Goal: Transaction & Acquisition: Purchase product/service

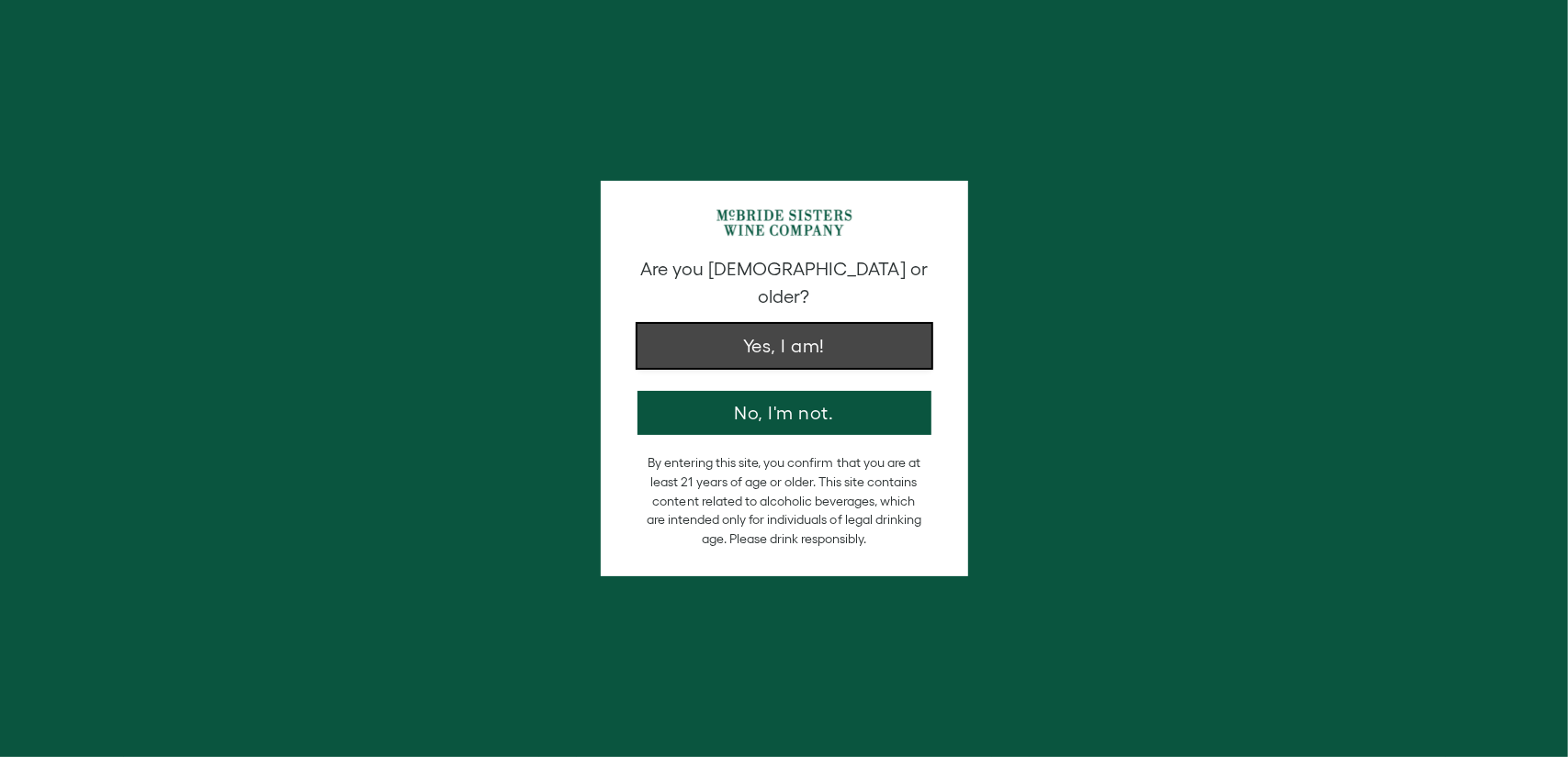
click at [836, 329] on button "Yes, I am!" at bounding box center [784, 345] width 294 height 44
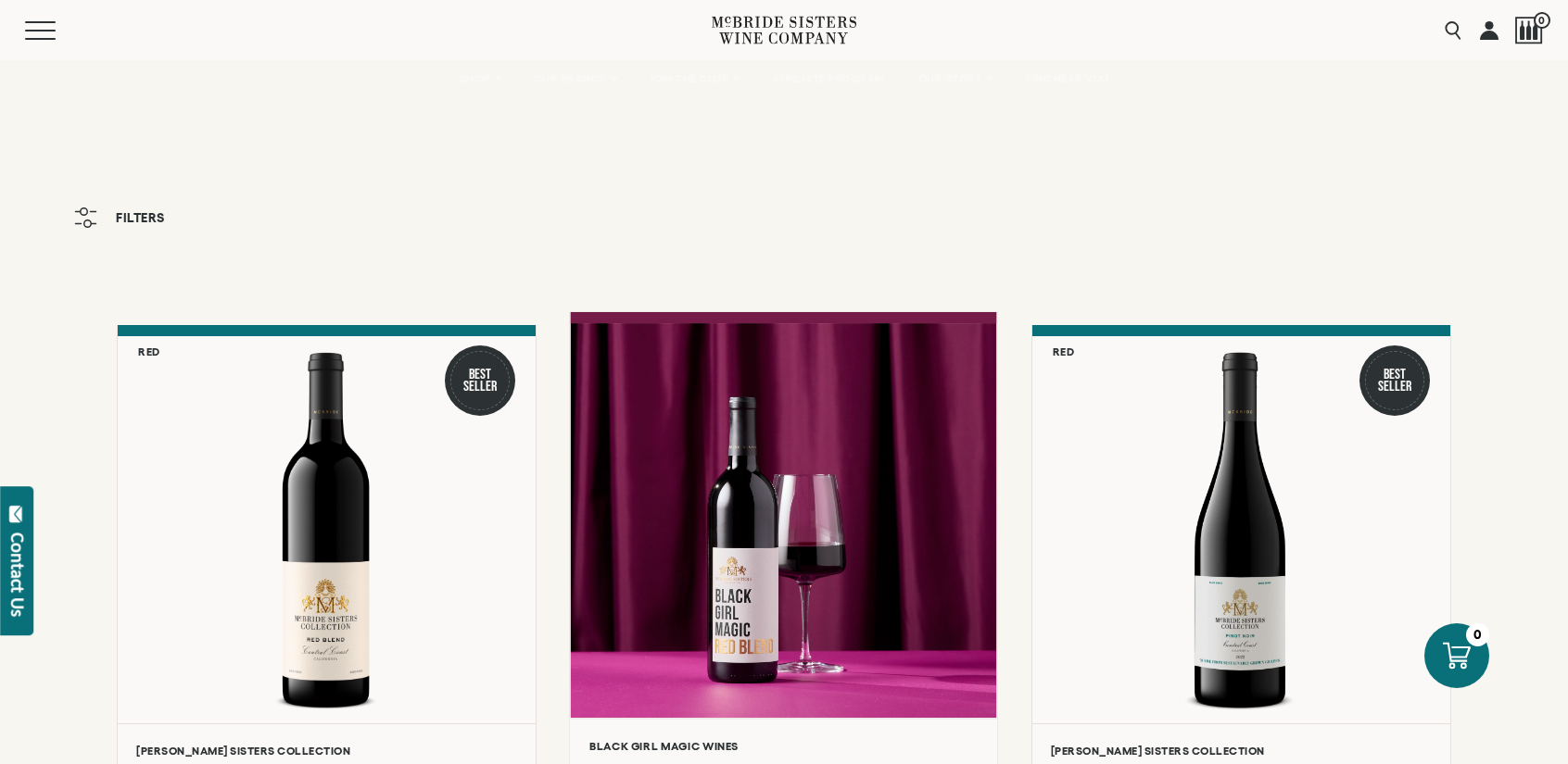
click at [891, 425] on div at bounding box center [784, 520] width 426 height 394
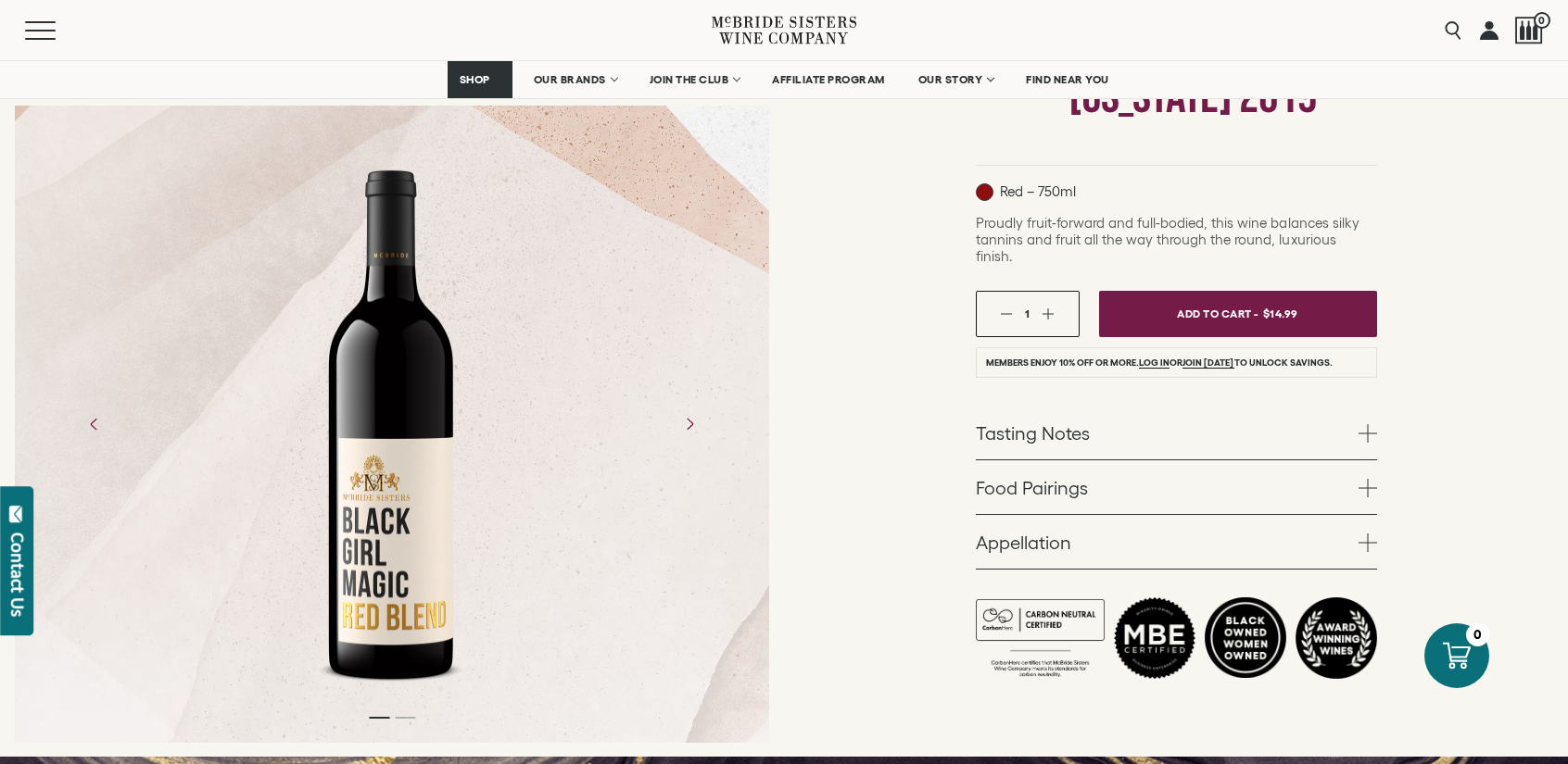
scroll to position [398, 0]
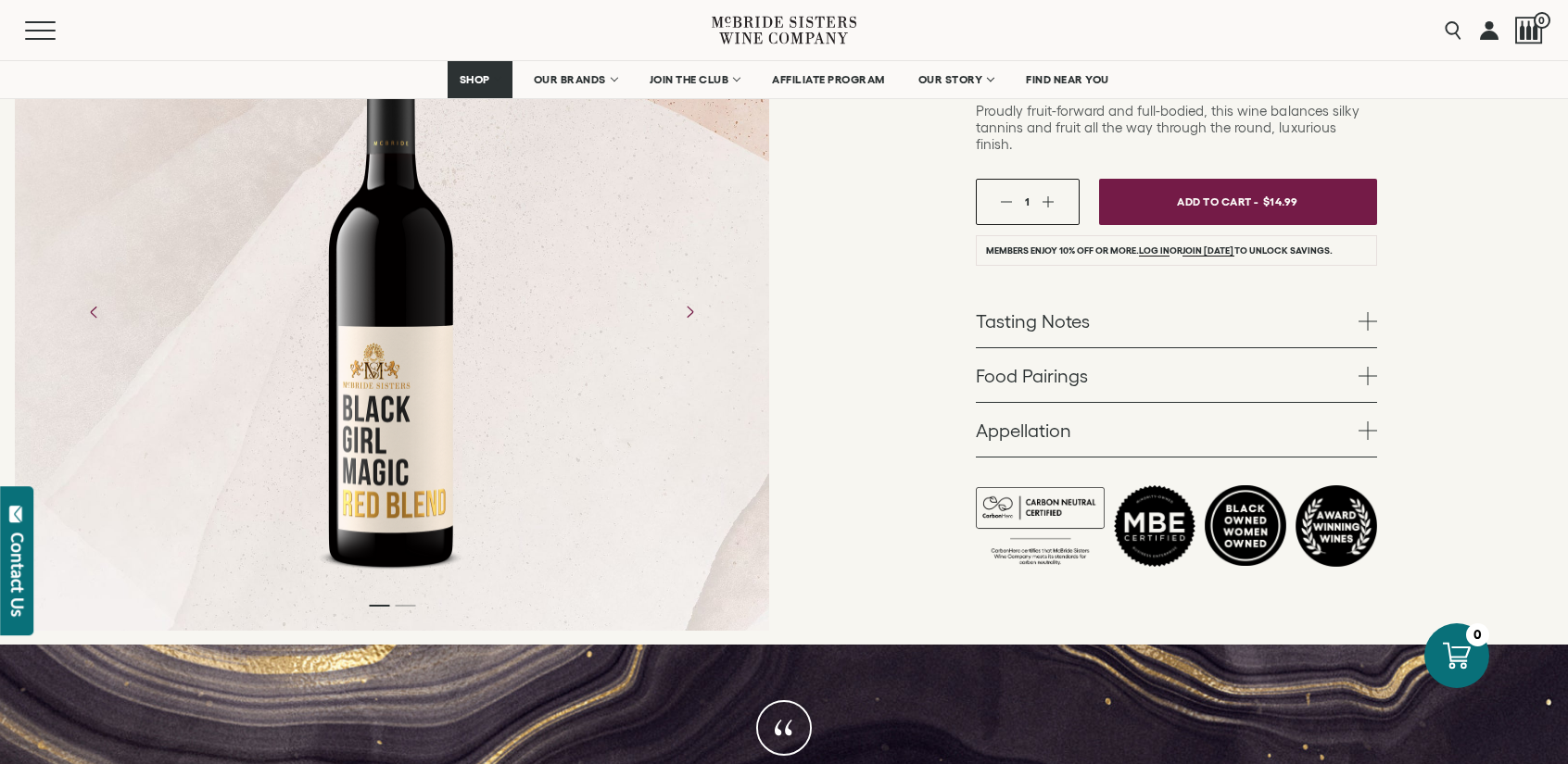
click at [1077, 294] on link "Tasting Notes" at bounding box center [1176, 321] width 401 height 53
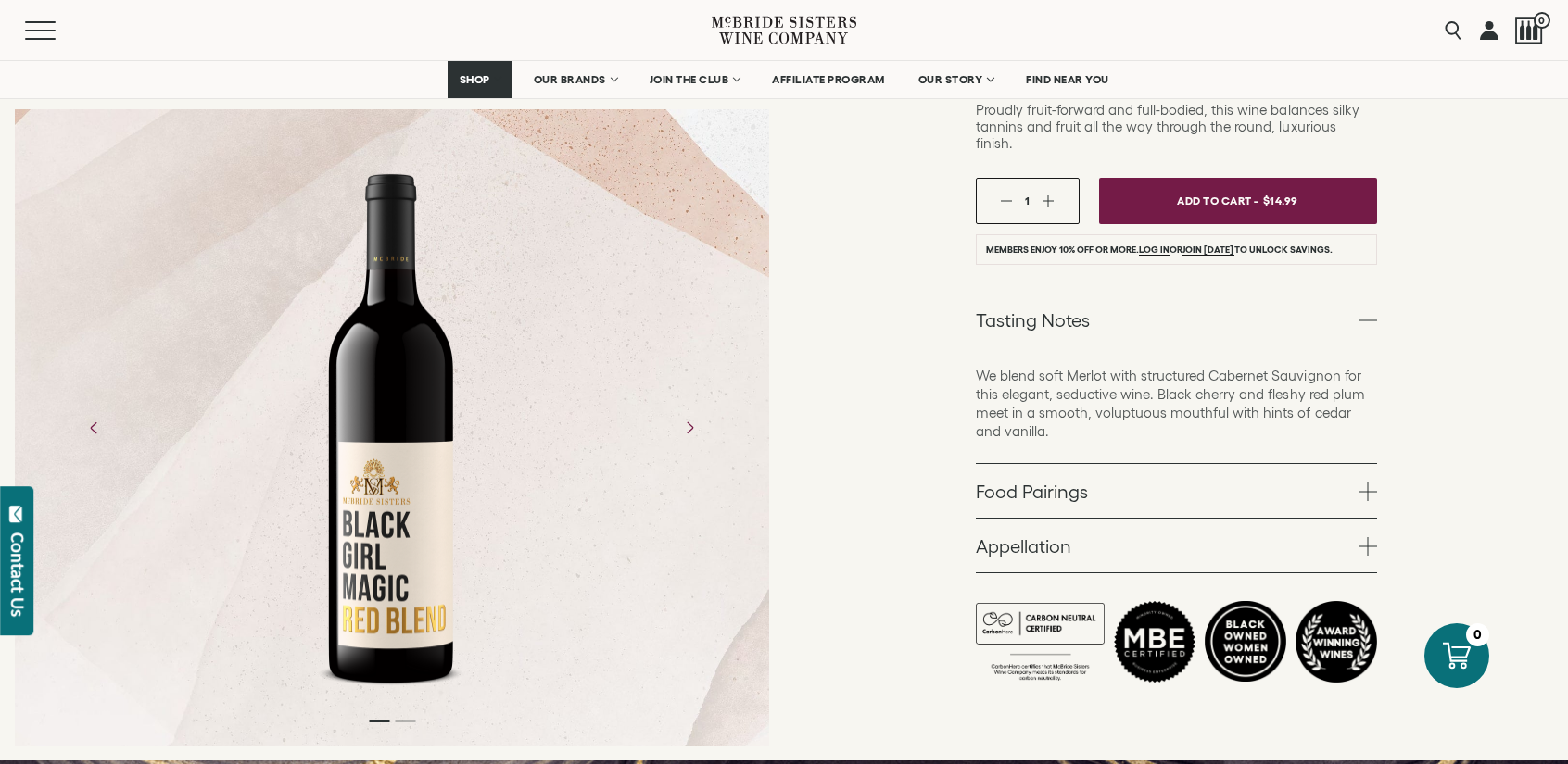
click at [1078, 299] on link "Tasting Notes" at bounding box center [1176, 320] width 401 height 53
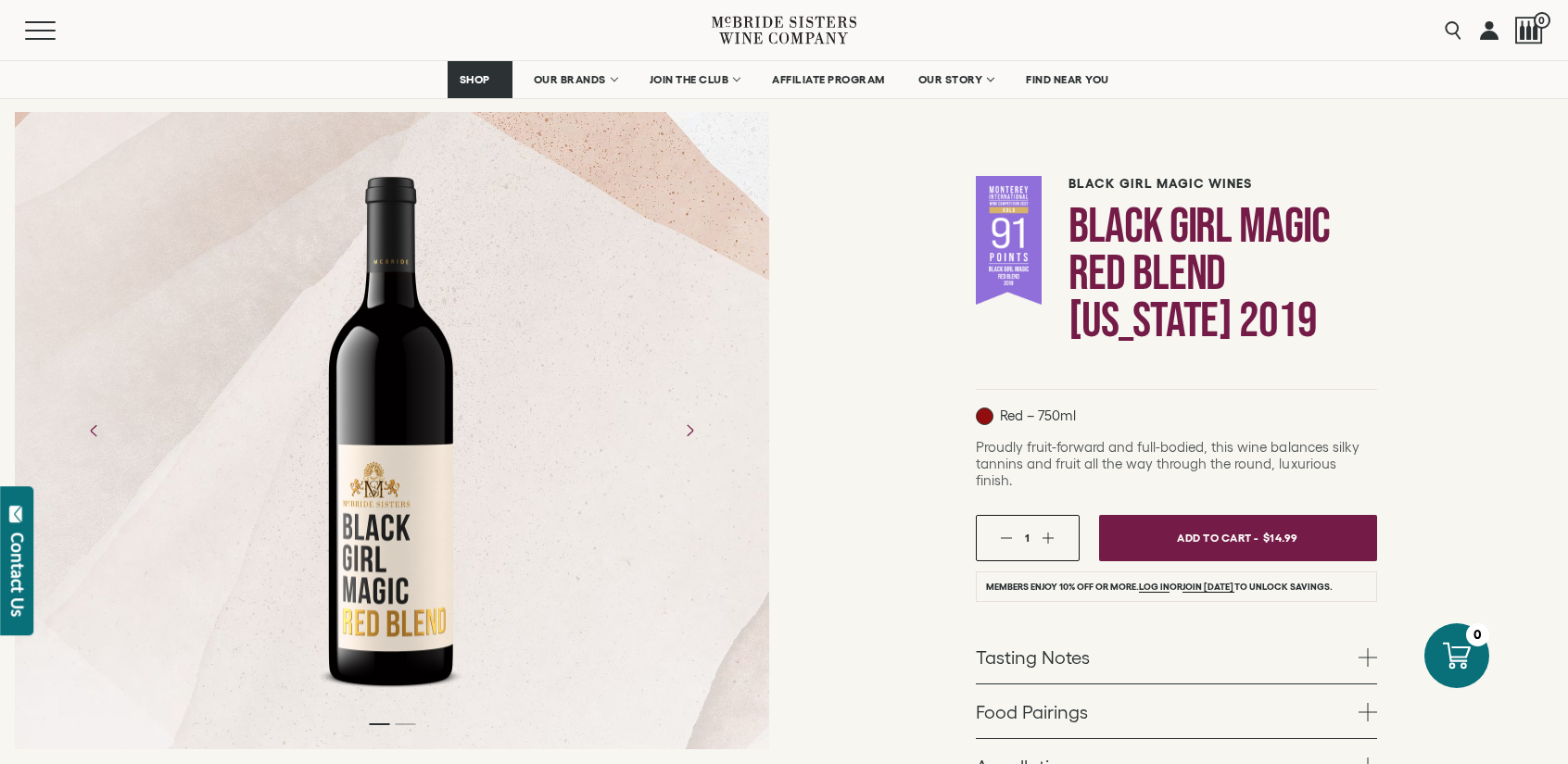
scroll to position [63, 0]
click at [695, 429] on icon "Next" at bounding box center [689, 431] width 32 height 32
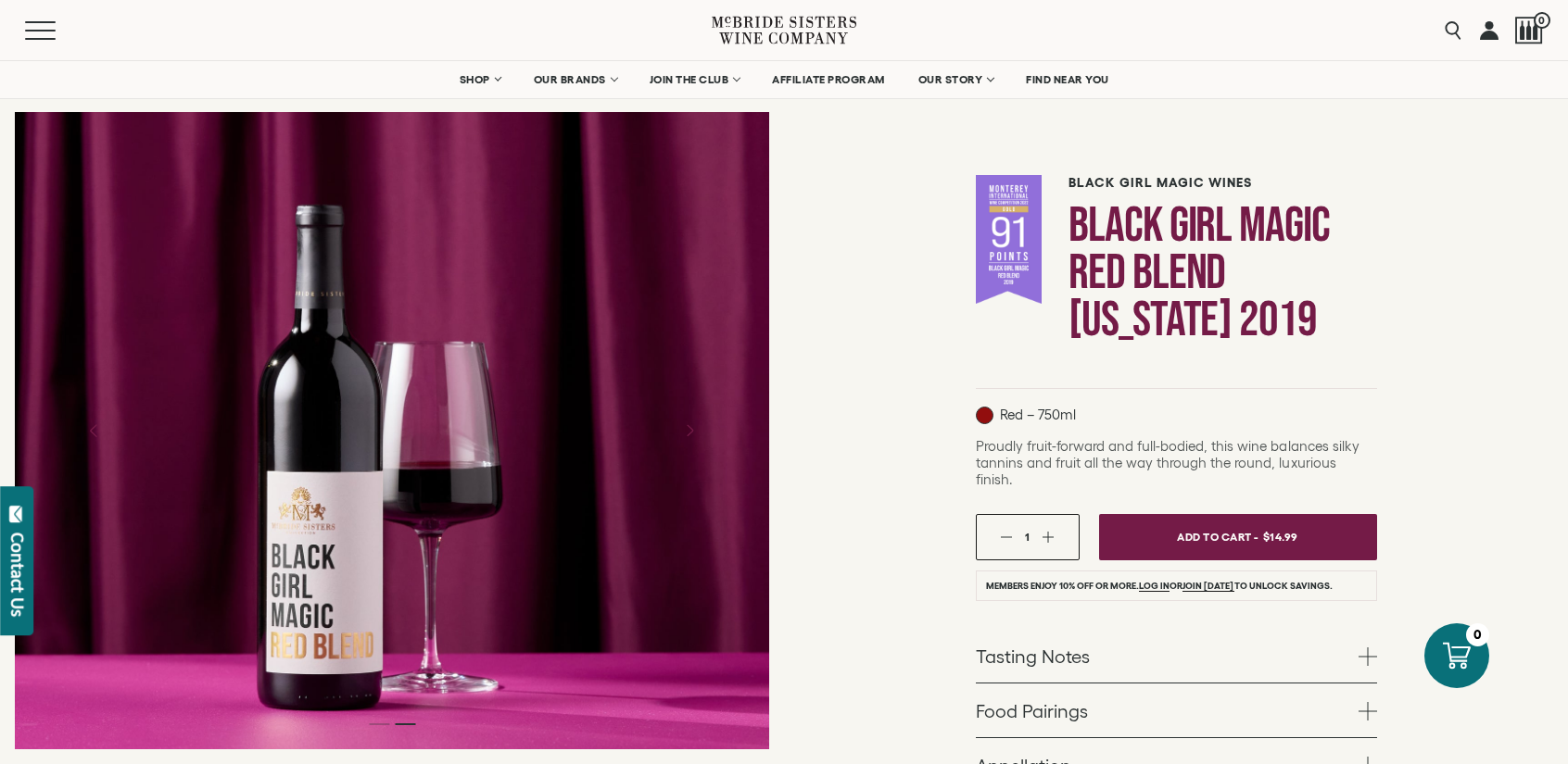
click at [88, 427] on icon "Previous" at bounding box center [94, 431] width 32 height 32
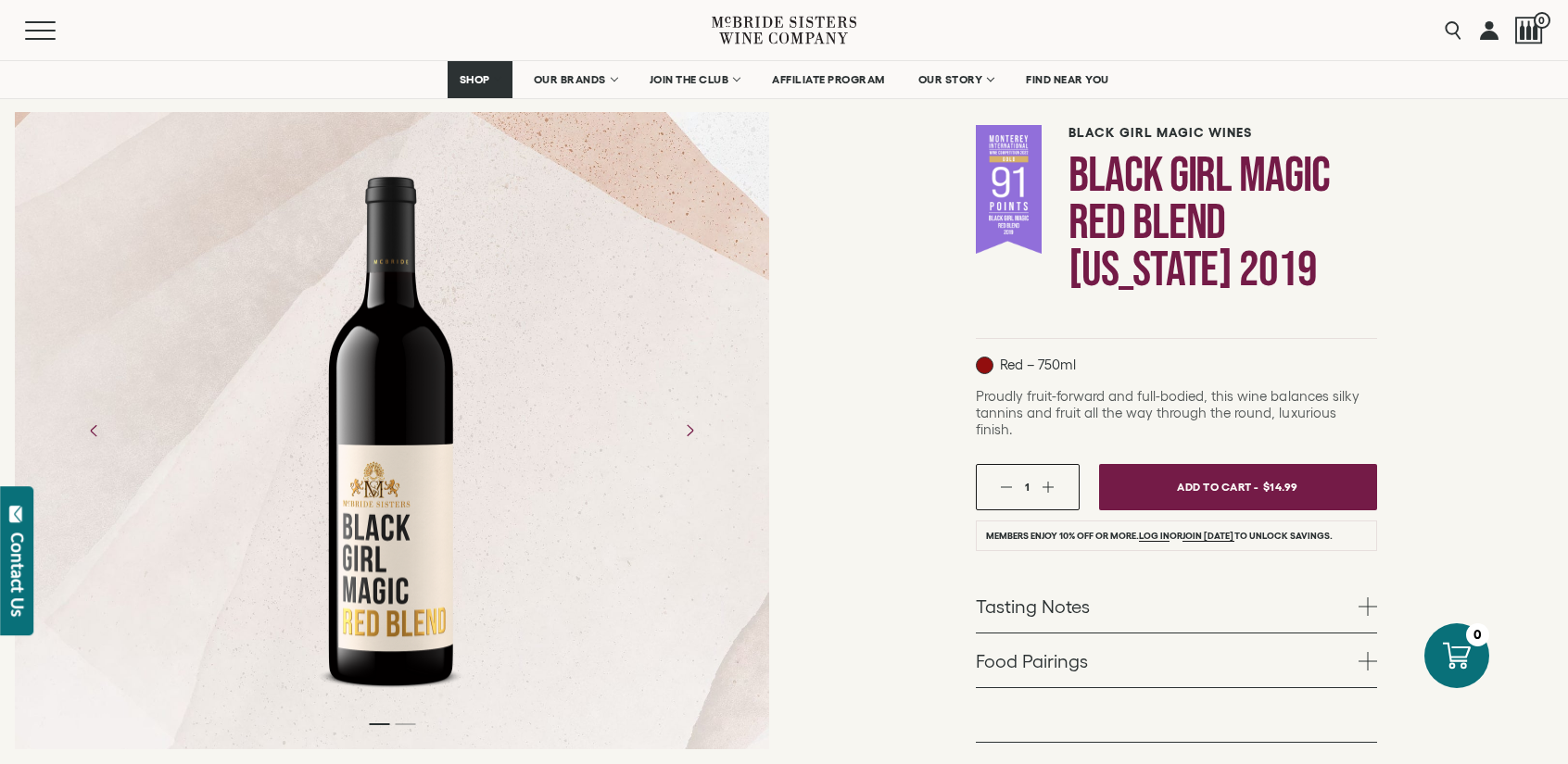
scroll to position [0, 0]
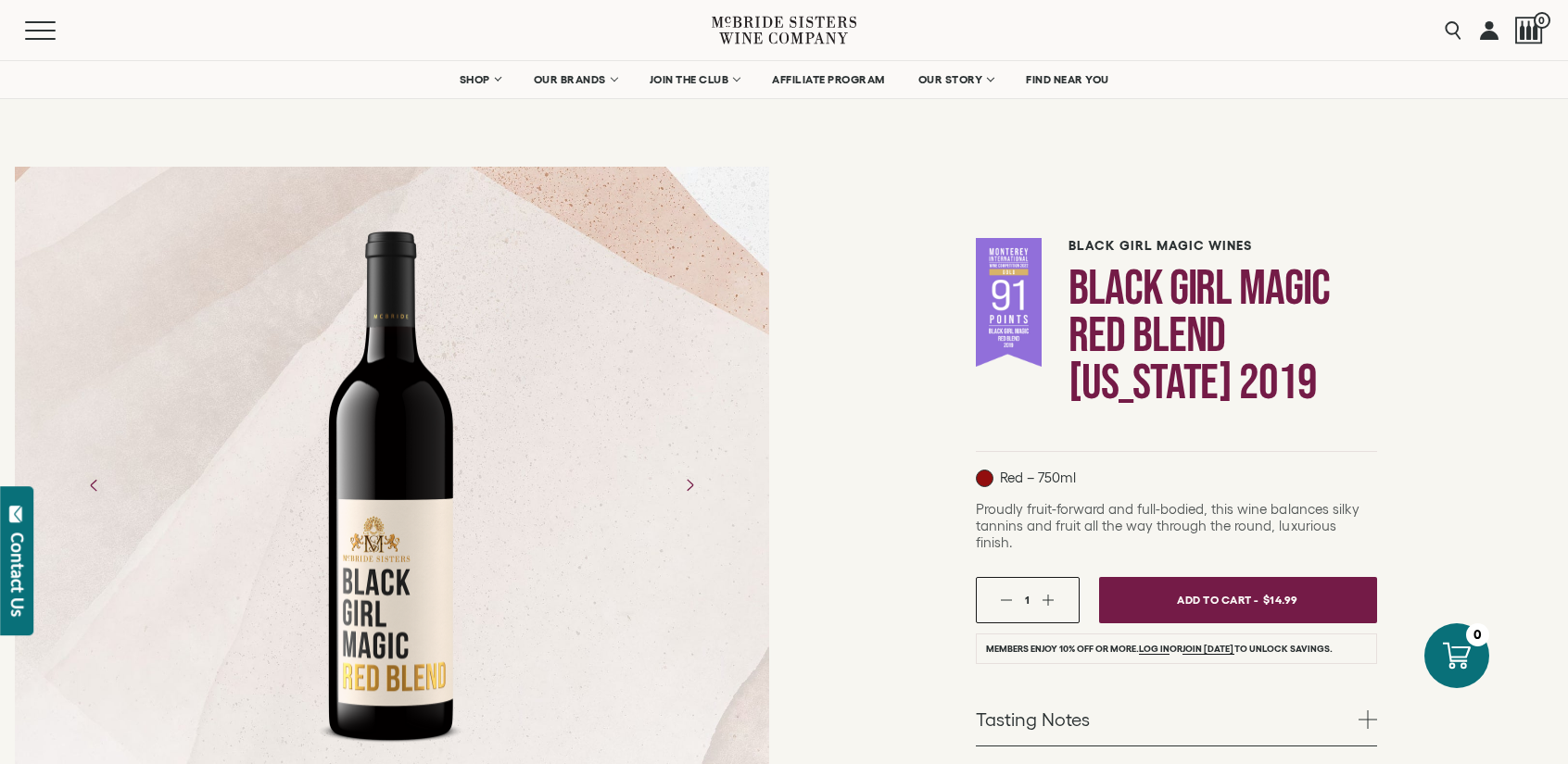
click at [1051, 594] on button "button" at bounding box center [1048, 600] width 12 height 12
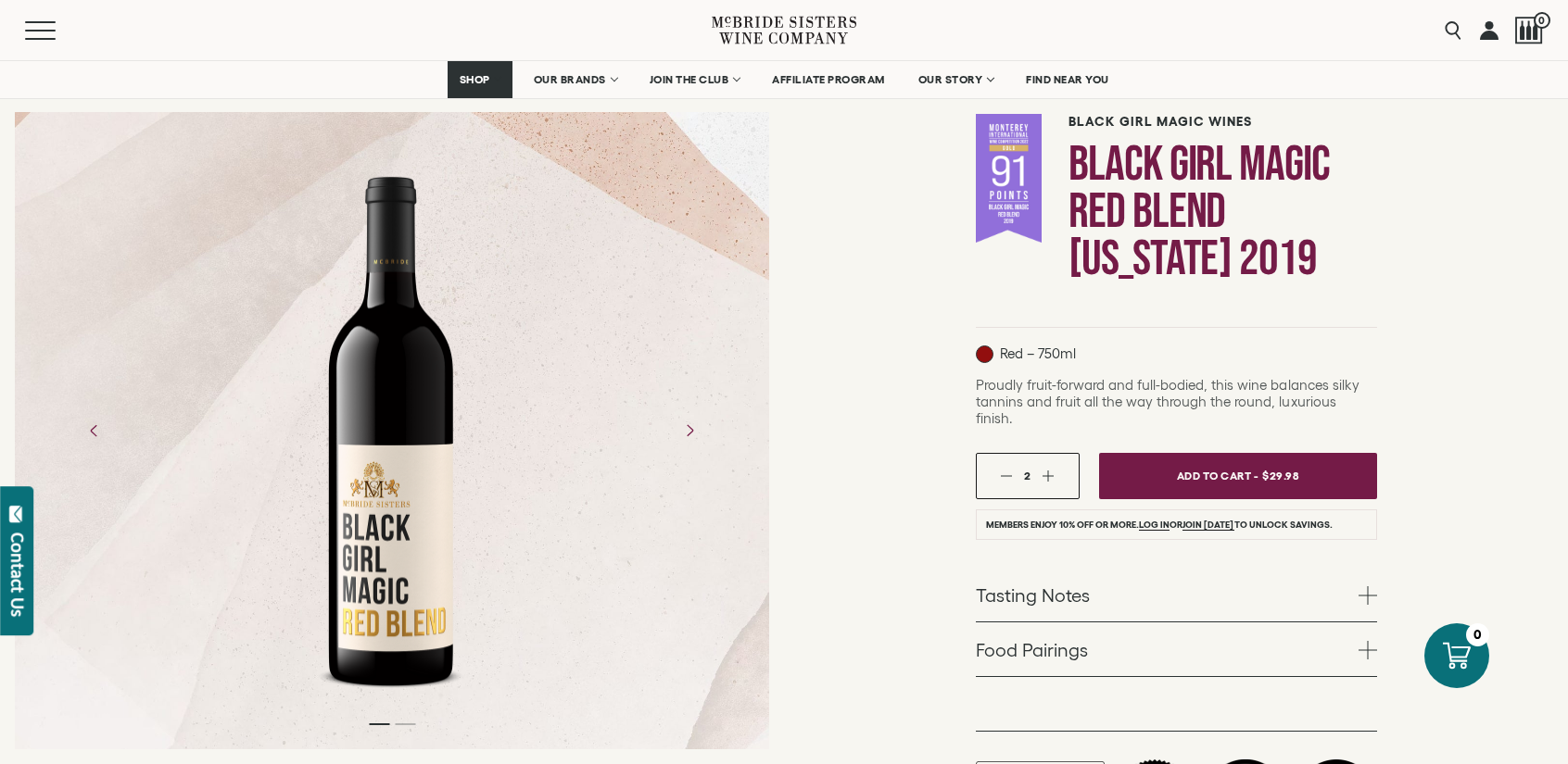
scroll to position [123, 0]
click at [1289, 572] on link "Tasting Notes" at bounding box center [1176, 596] width 401 height 53
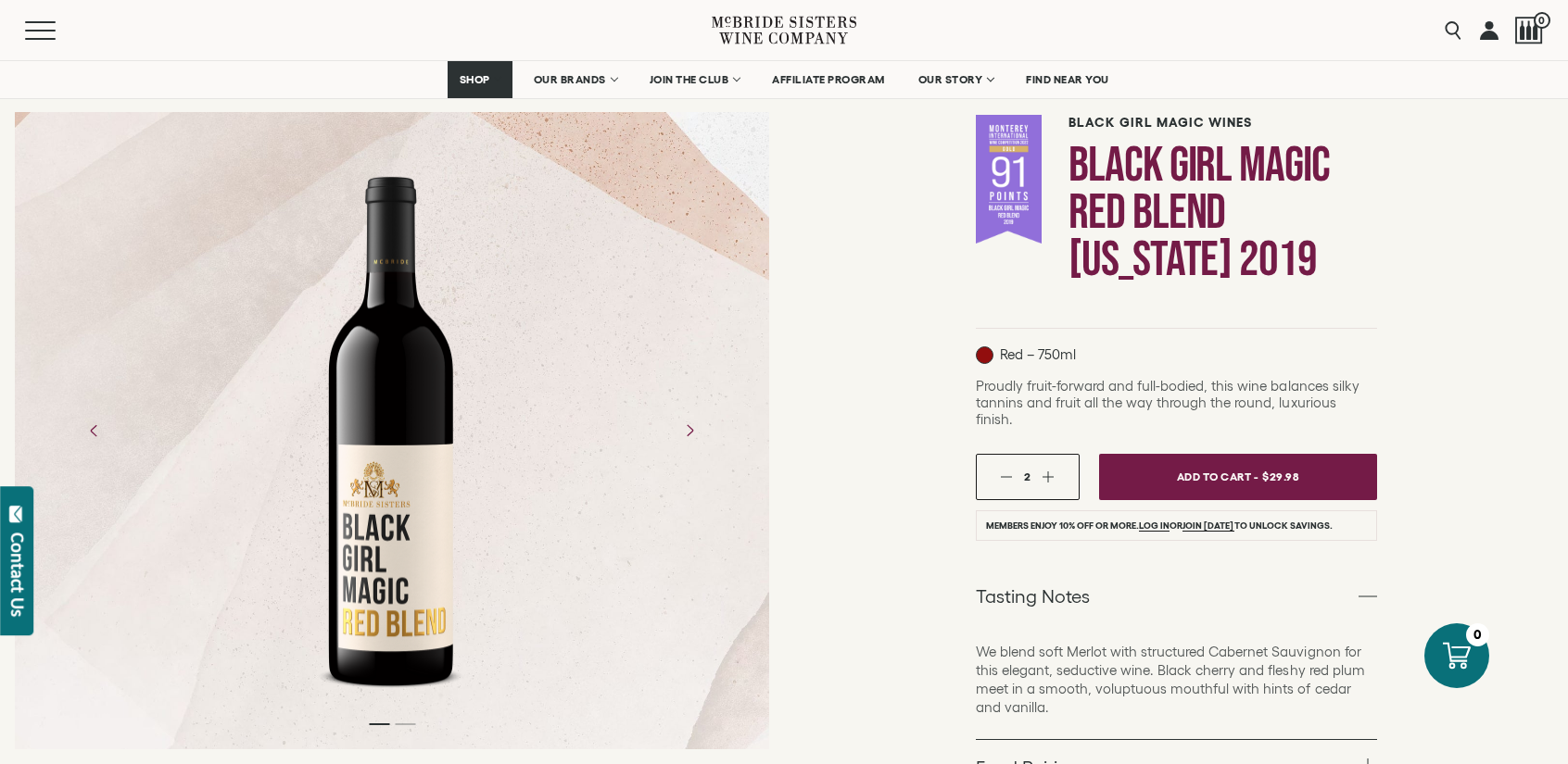
click at [1289, 572] on link "Tasting Notes" at bounding box center [1176, 596] width 401 height 53
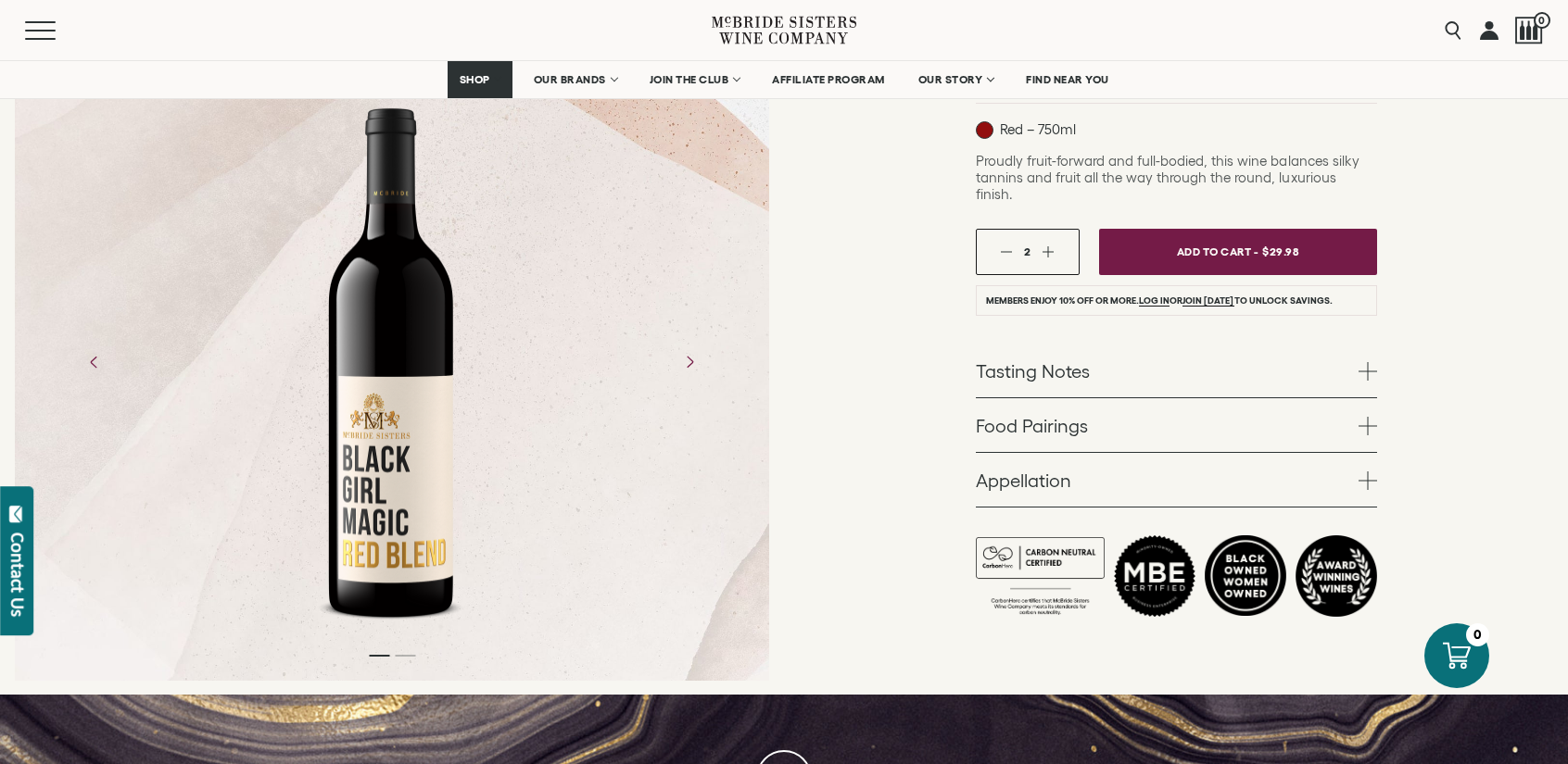
scroll to position [350, 0]
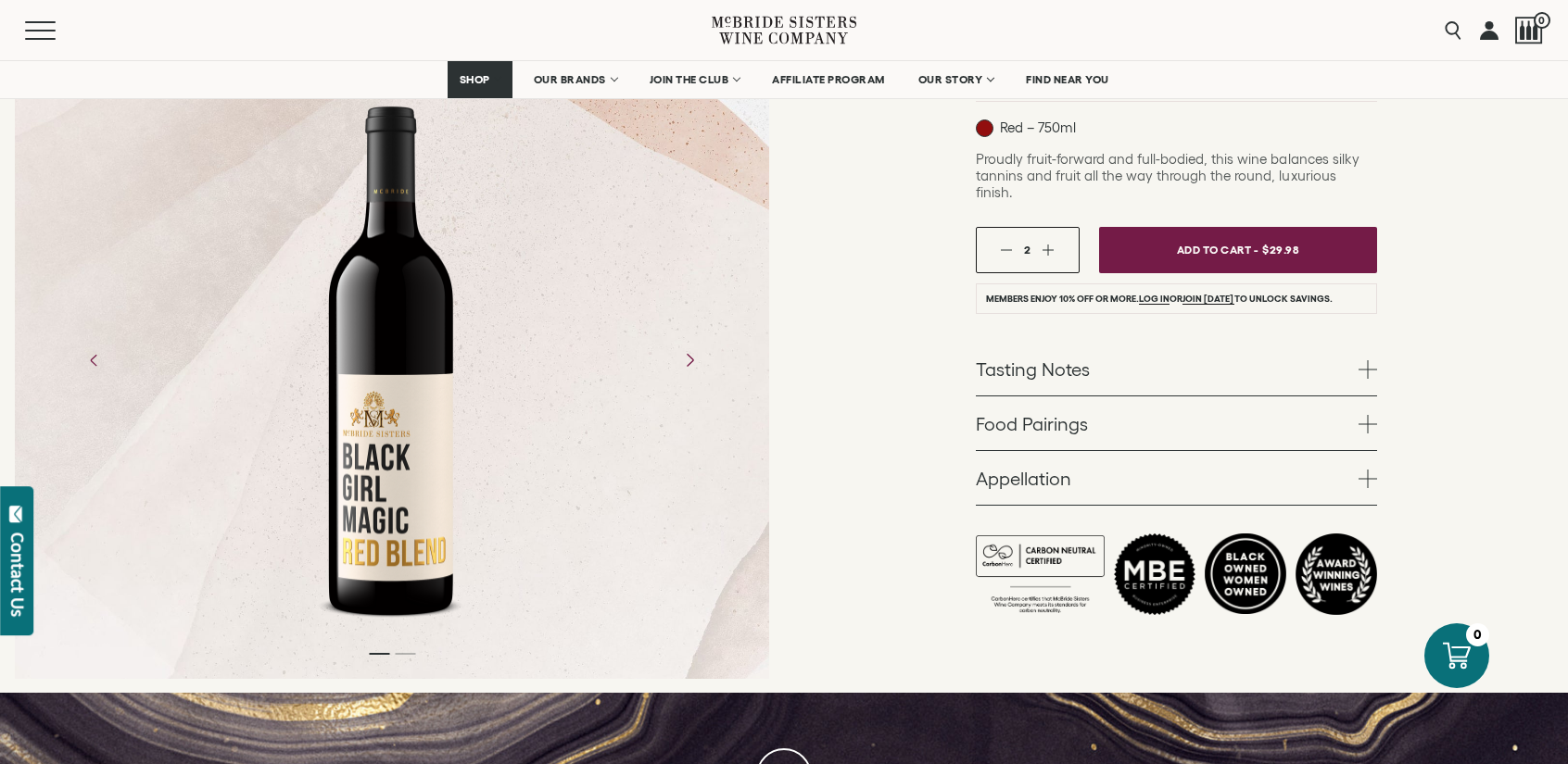
click at [684, 344] on icon "Next" at bounding box center [689, 360] width 32 height 32
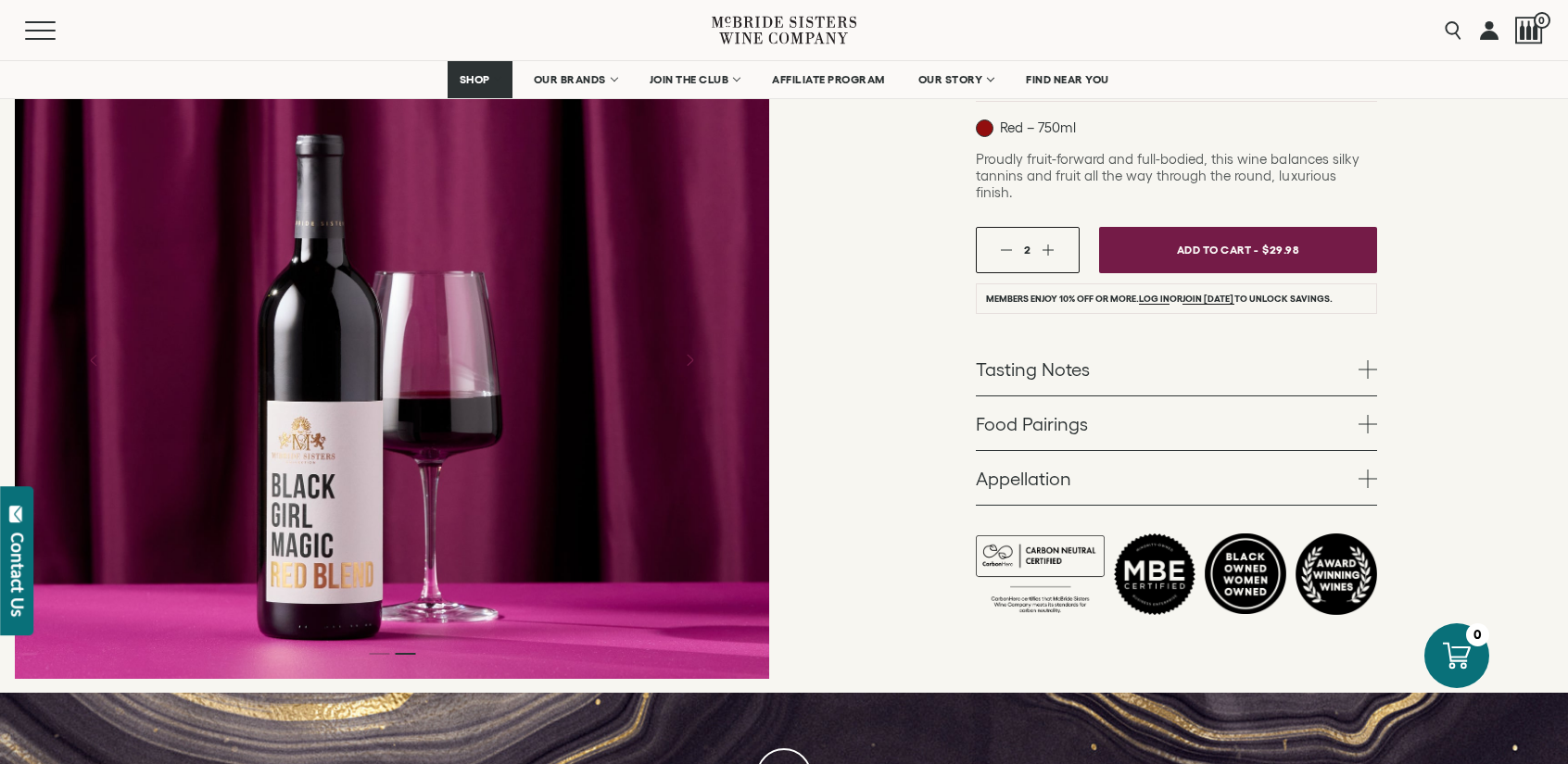
click at [57, 345] on div at bounding box center [392, 360] width 754 height 637
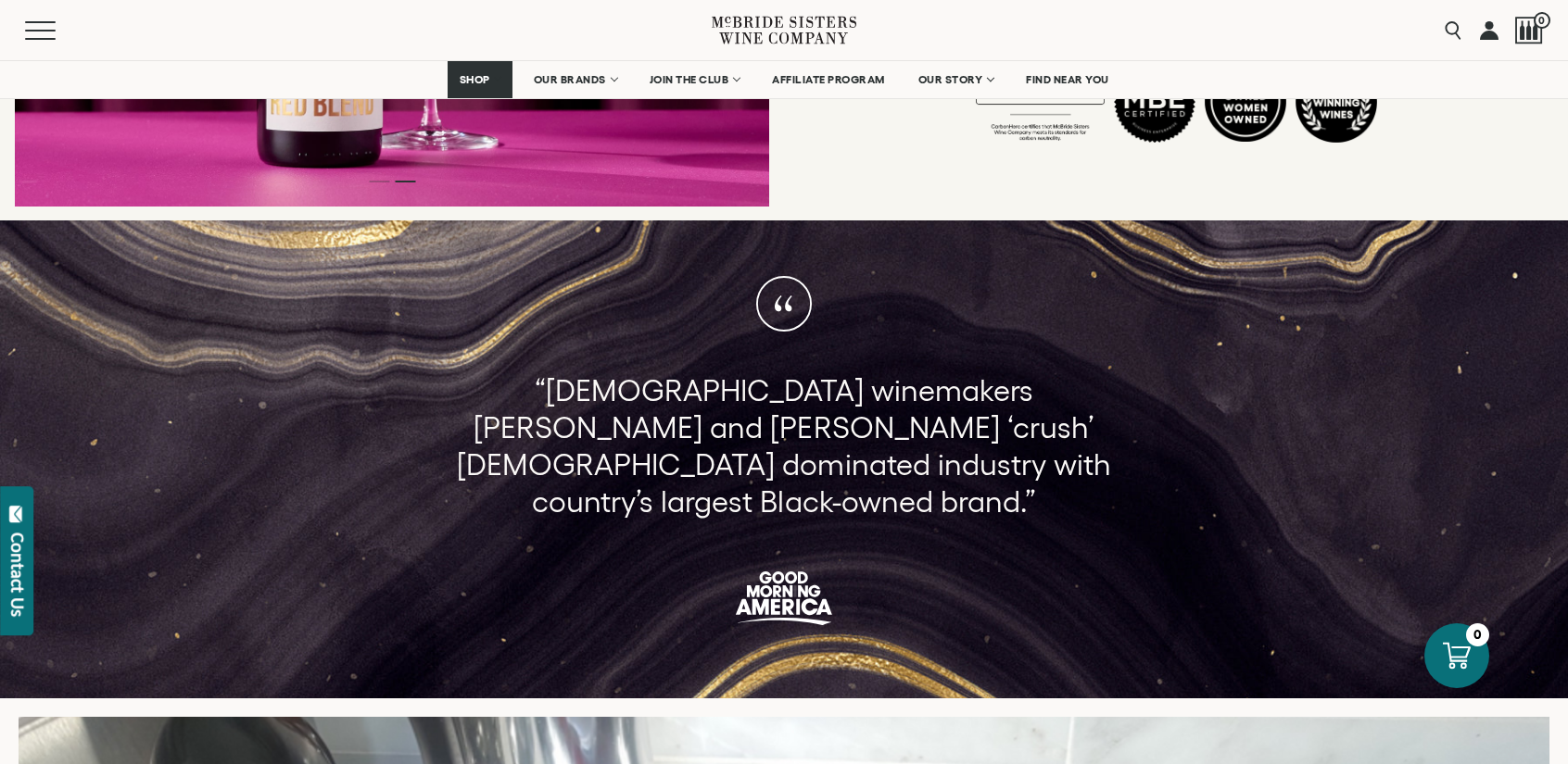
scroll to position [822, 0]
